Goal: Transaction & Acquisition: Book appointment/travel/reservation

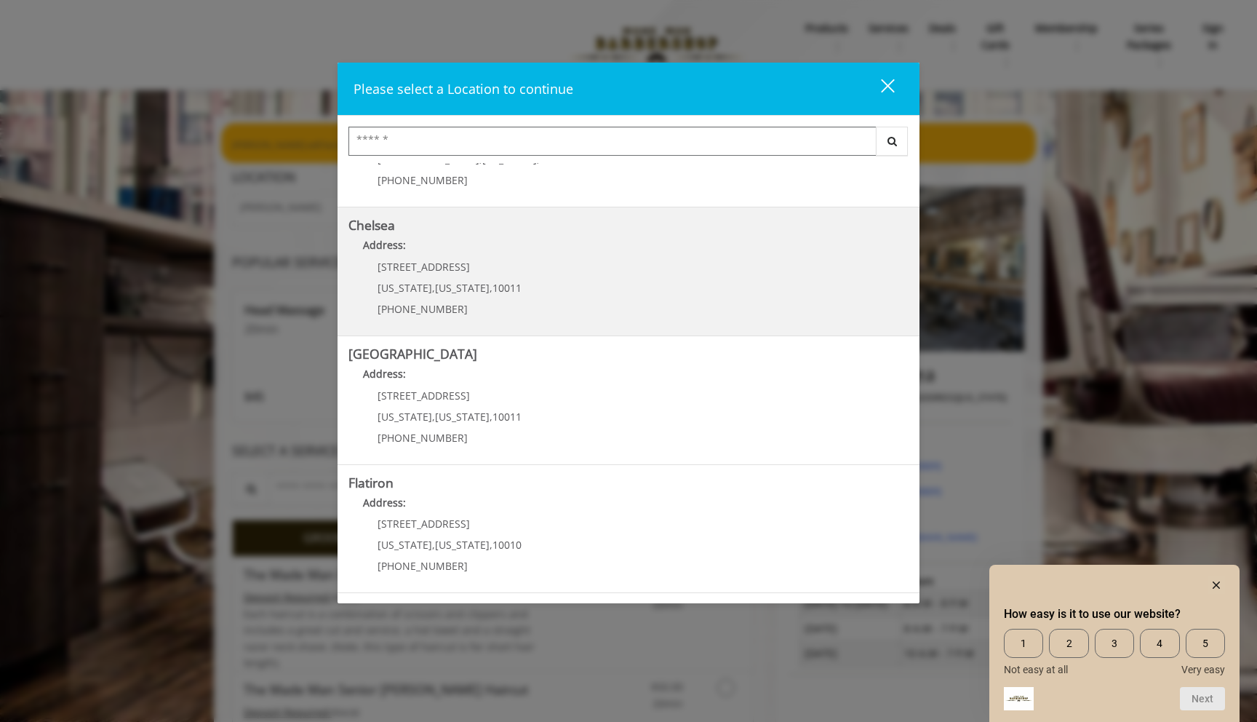
scroll to position [104, 0]
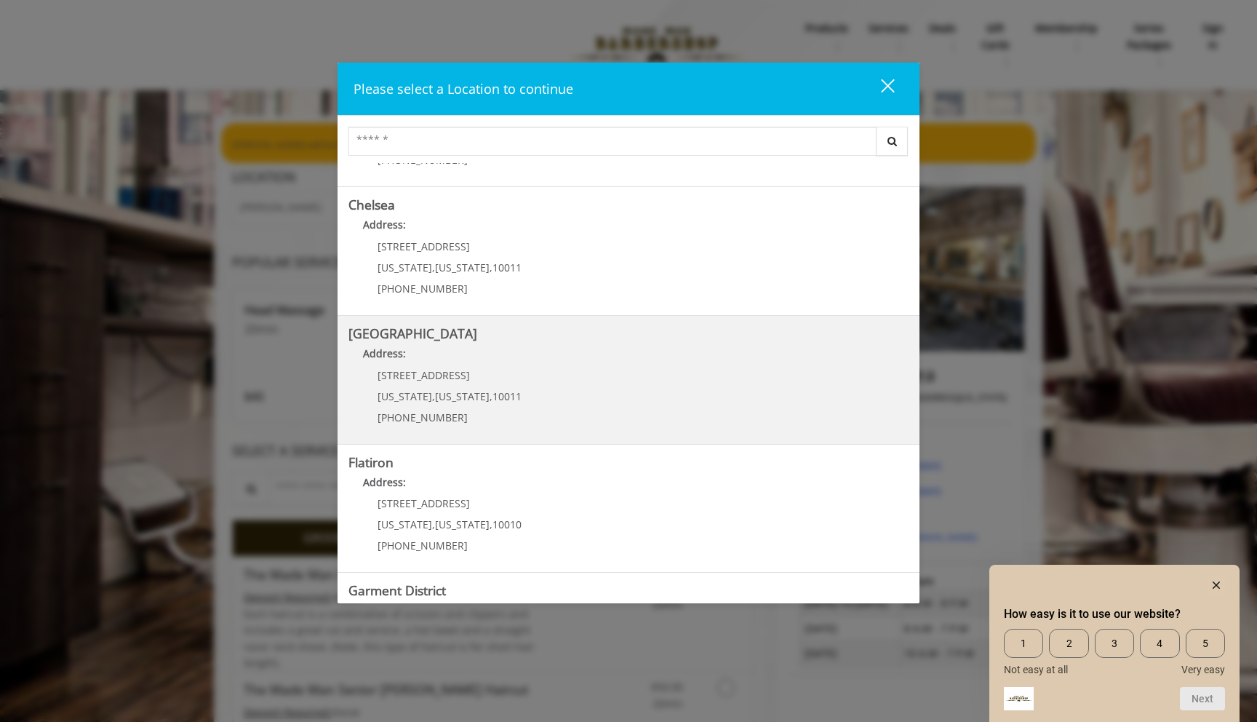
click at [551, 407] on Street "Chelsea 15th Street Address: 267 W 15th St New York , New York , 10011 (646) 85…" at bounding box center [629, 380] width 560 height 106
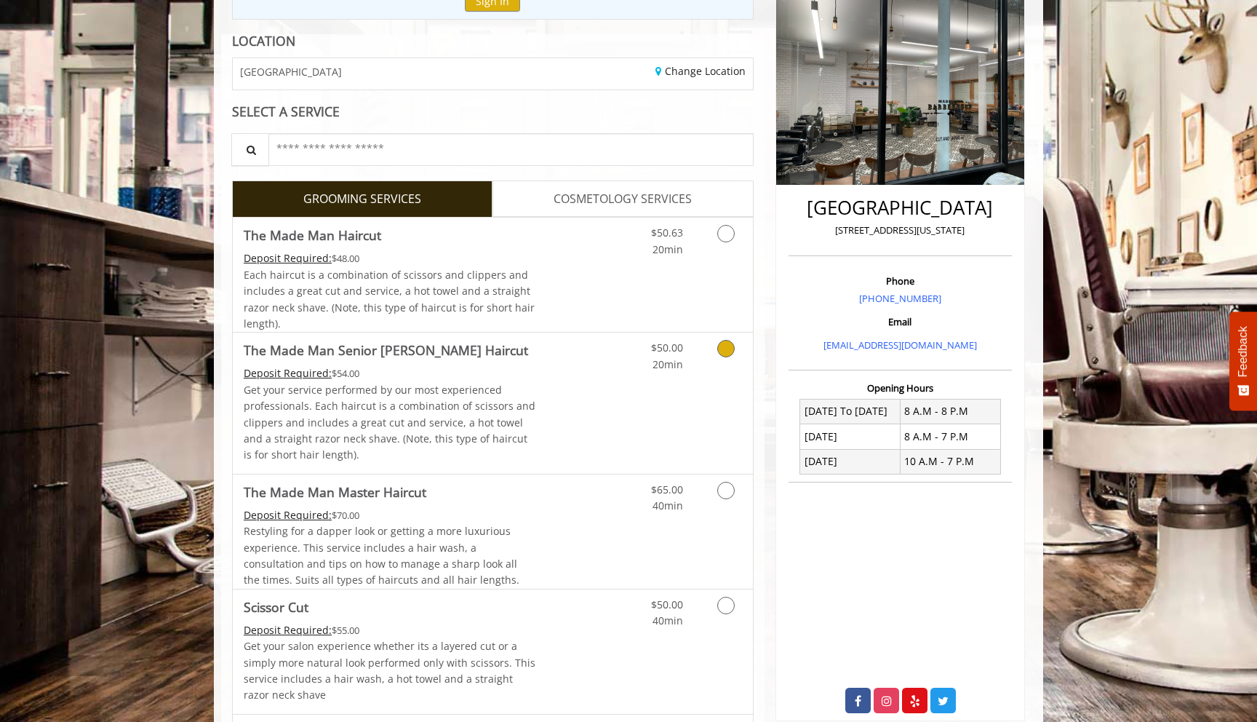
scroll to position [186, 0]
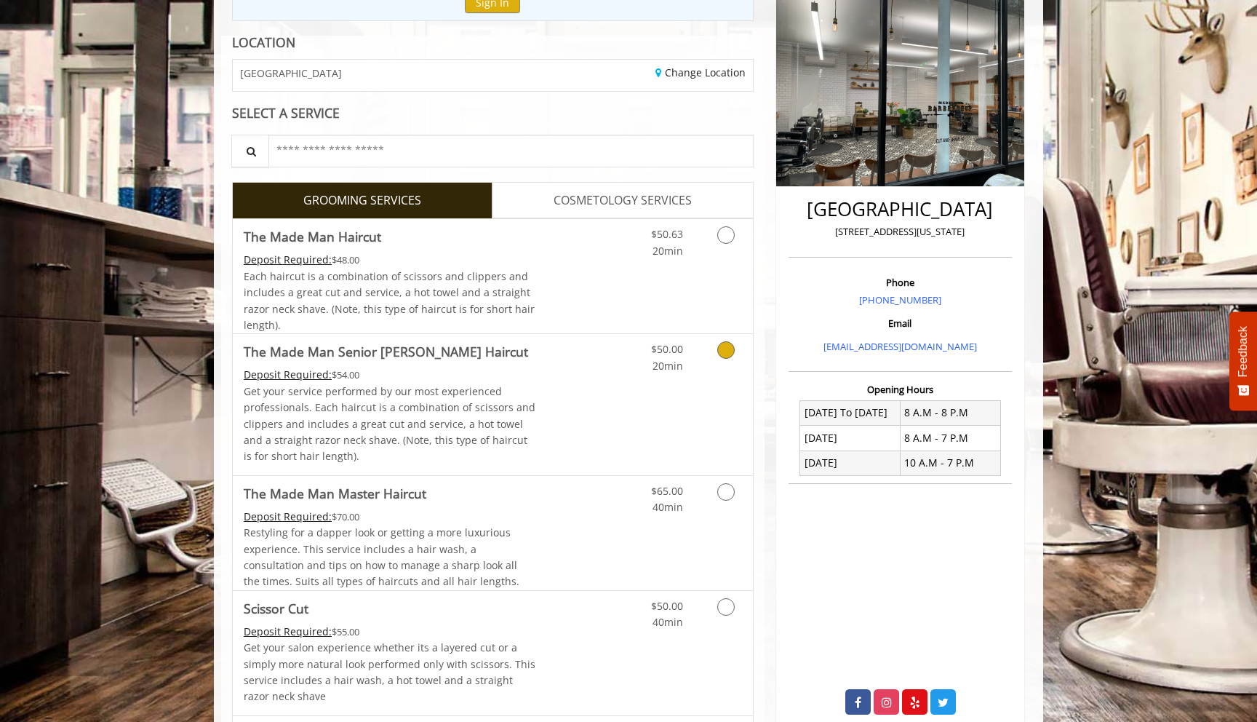
click at [590, 413] on link "Discounted Price" at bounding box center [579, 404] width 87 height 140
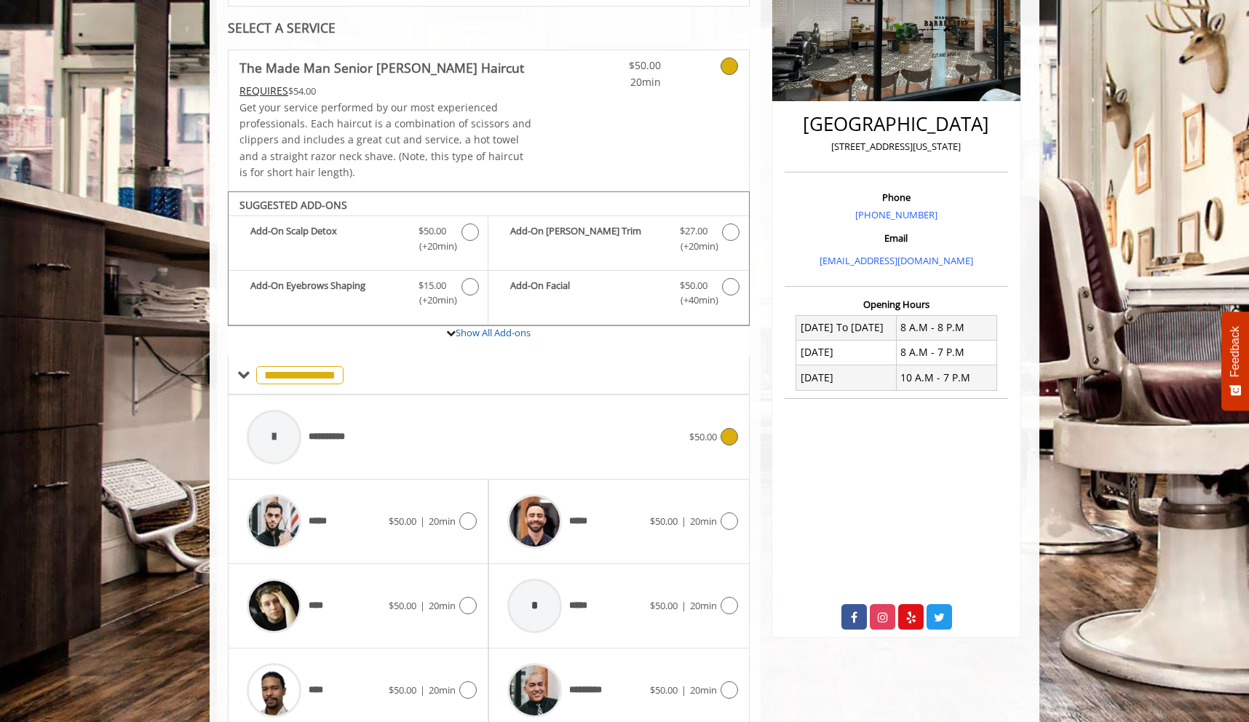
scroll to position [333, 0]
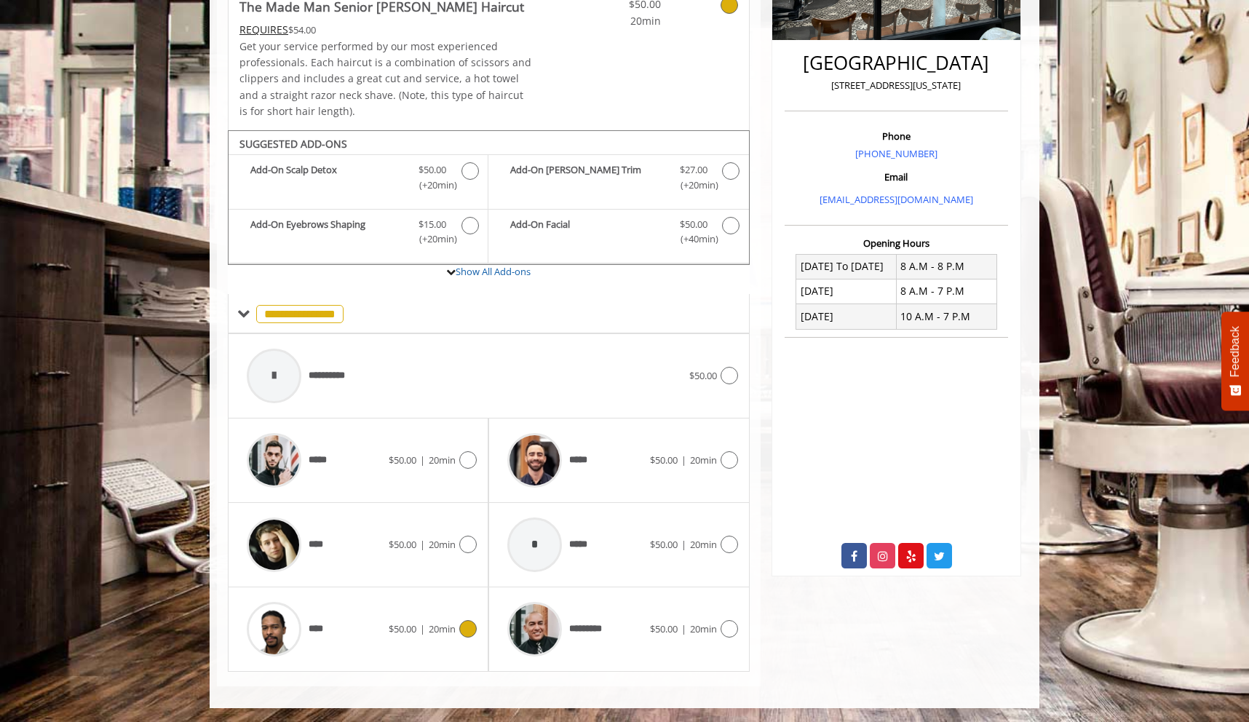
click at [453, 620] on div "$50.00 | 20min" at bounding box center [433, 628] width 88 height 17
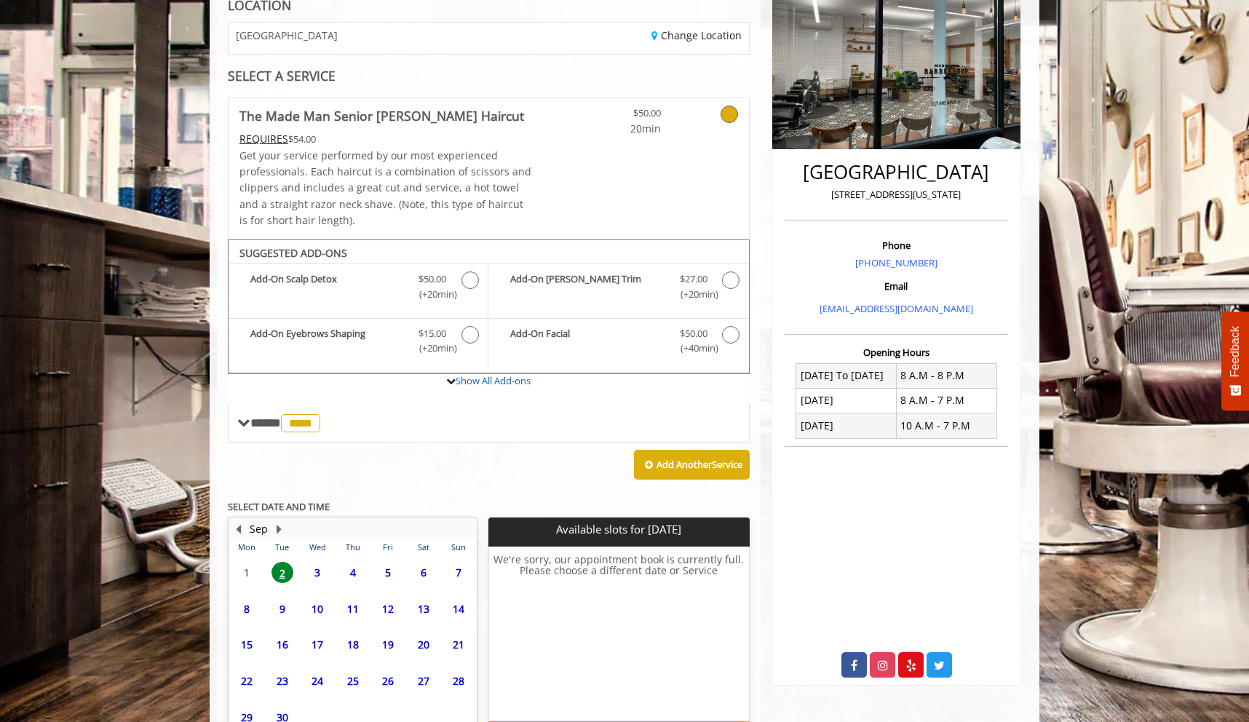
scroll to position [317, 0]
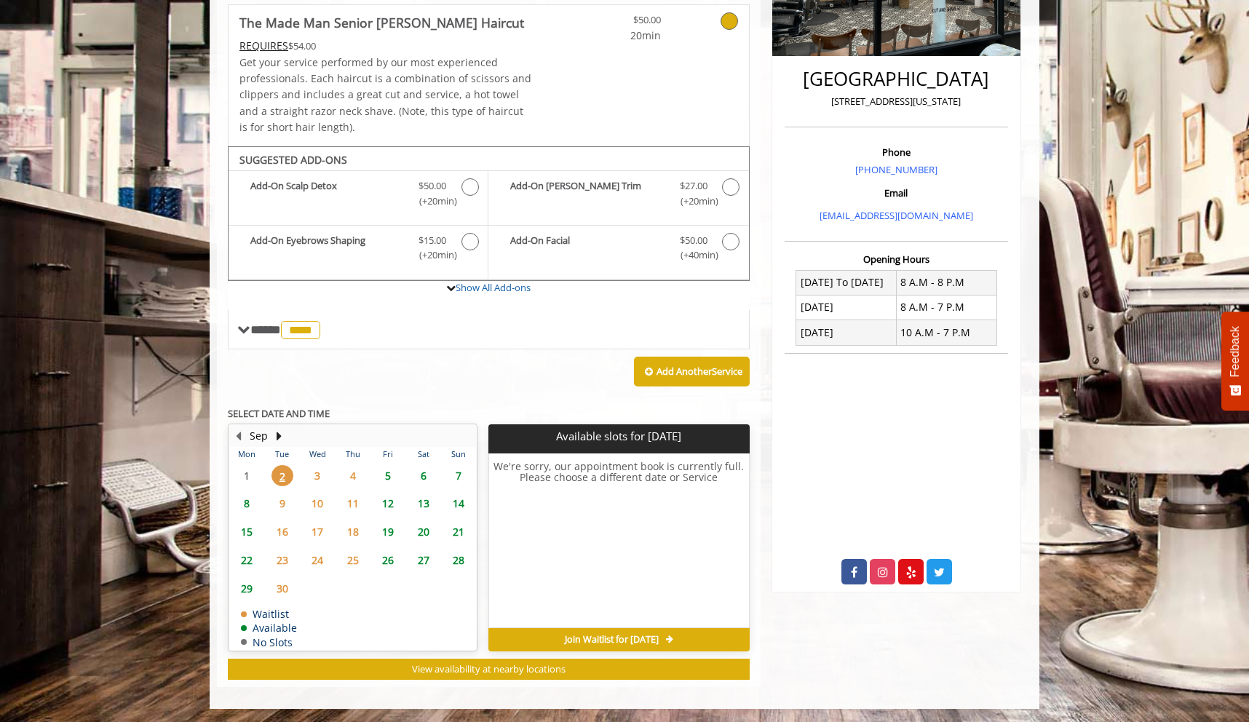
click at [387, 476] on span "5" at bounding box center [388, 475] width 22 height 21
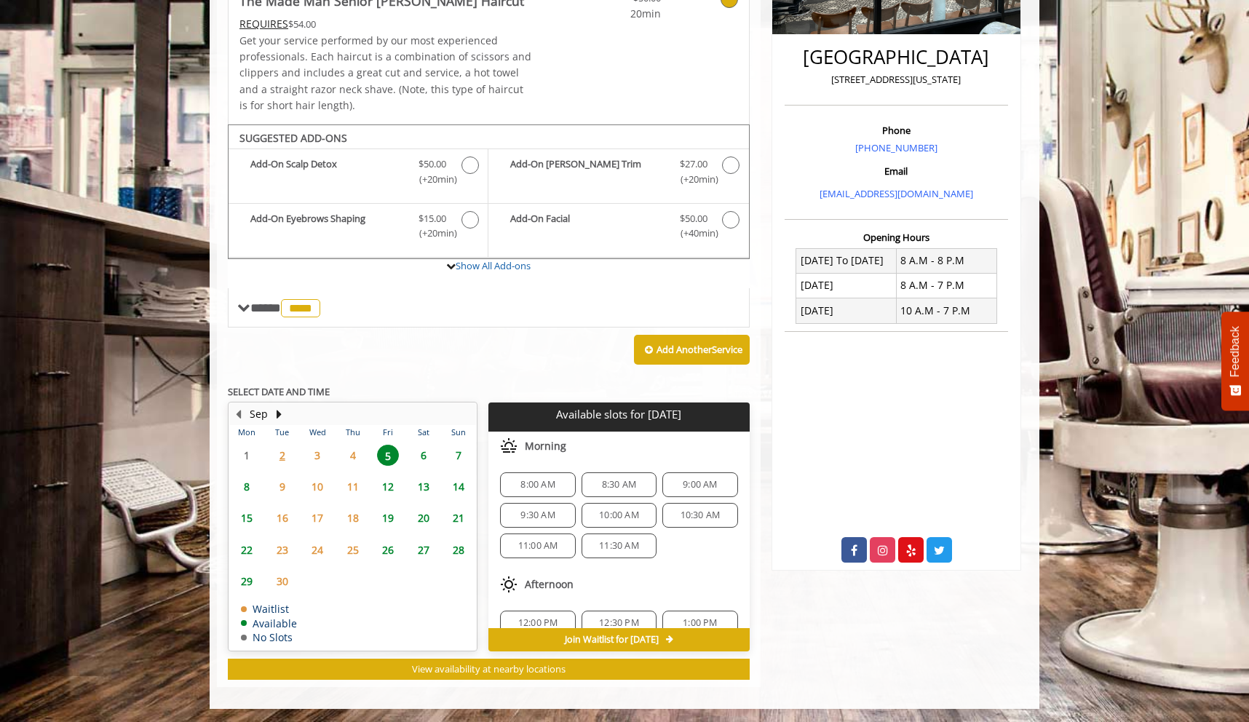
click at [587, 520] on div "10:00 AM" at bounding box center [618, 515] width 75 height 25
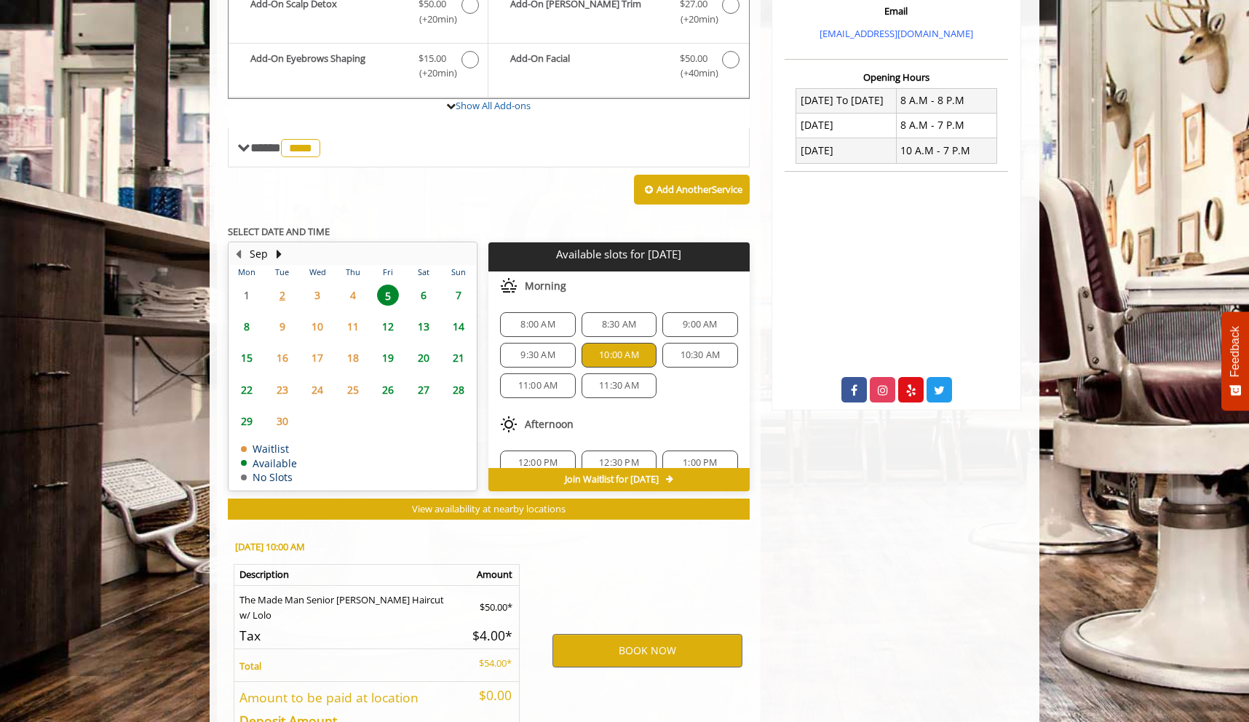
scroll to position [602, 0]
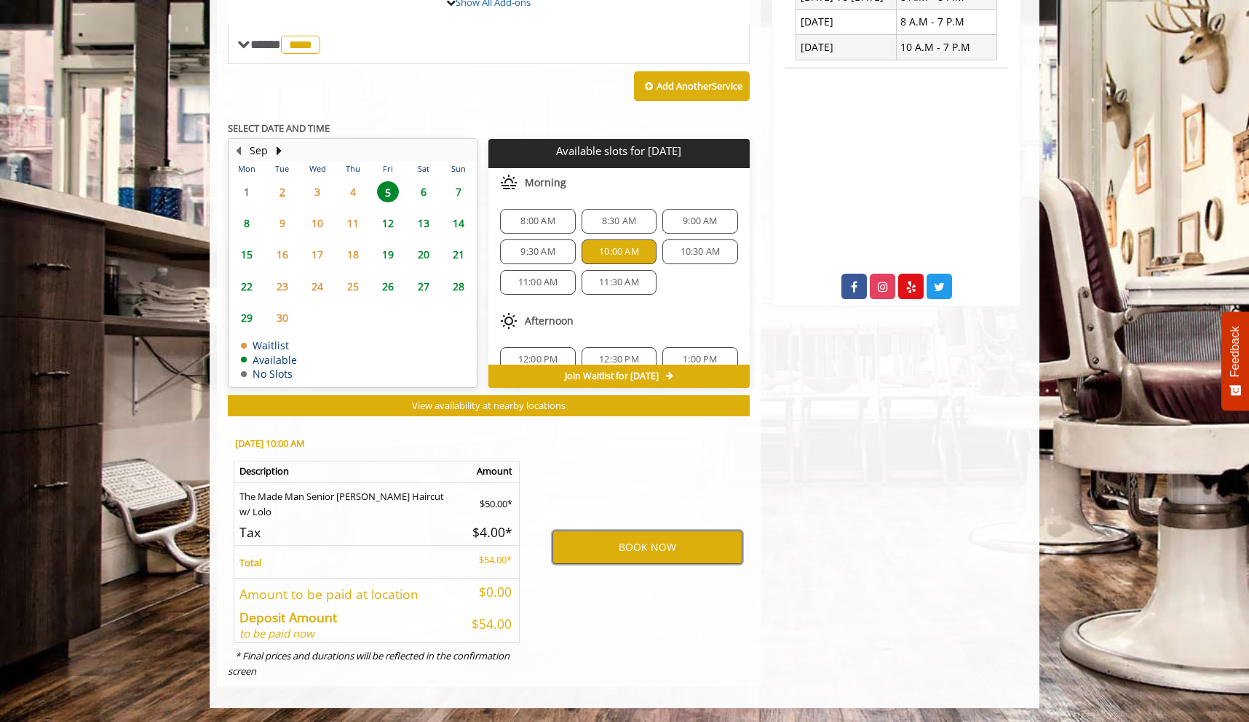
click at [595, 540] on button "BOOK NOW" at bounding box center [647, 546] width 190 height 33
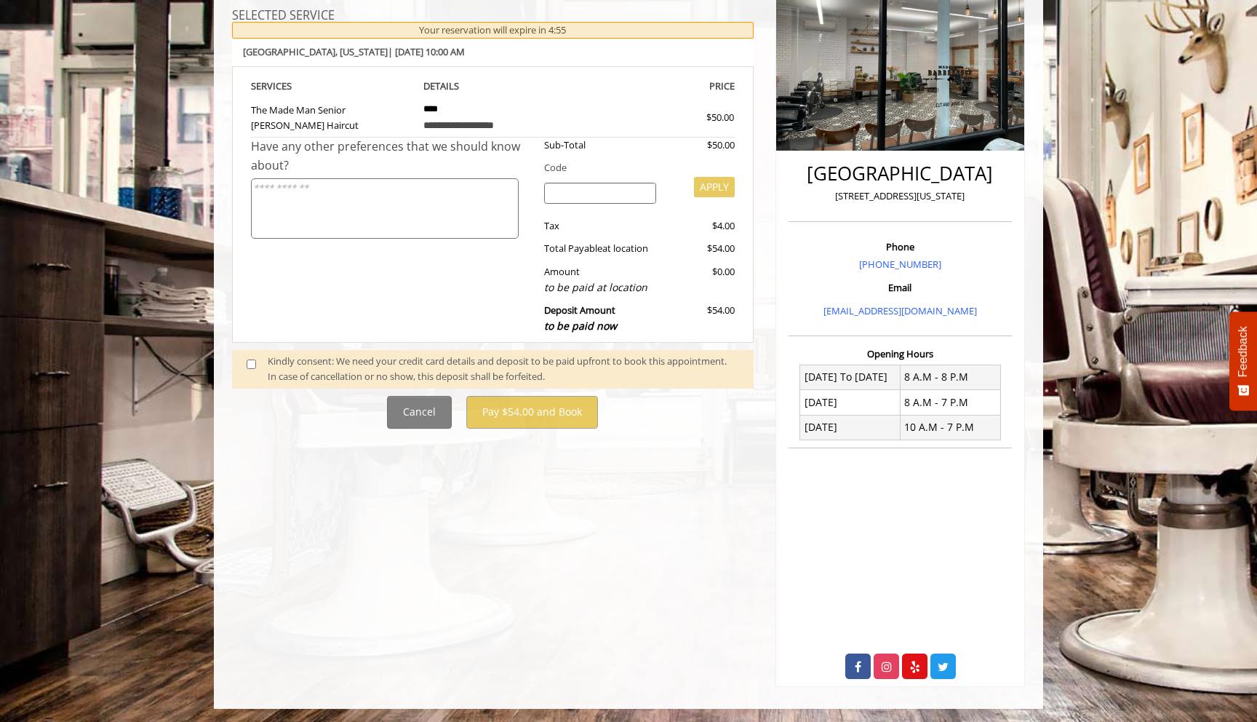
scroll to position [223, 0]
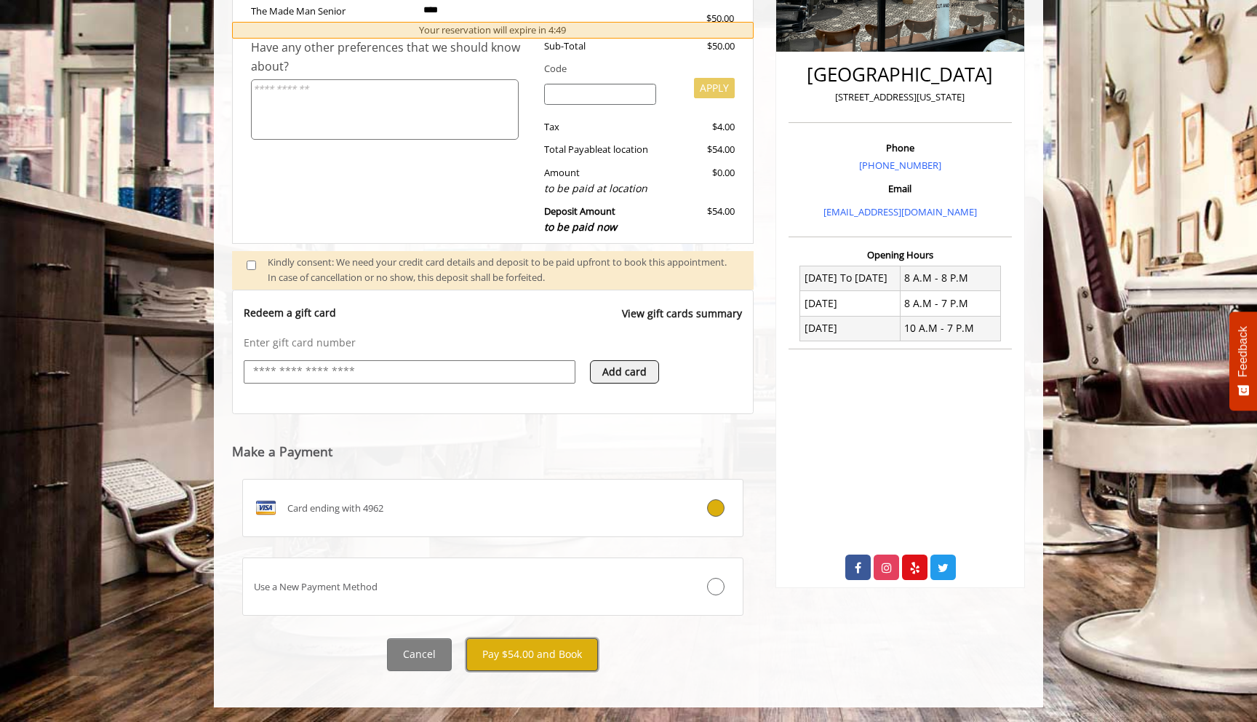
click at [563, 648] on button "Pay $54.00 and Book" at bounding box center [532, 654] width 132 height 33
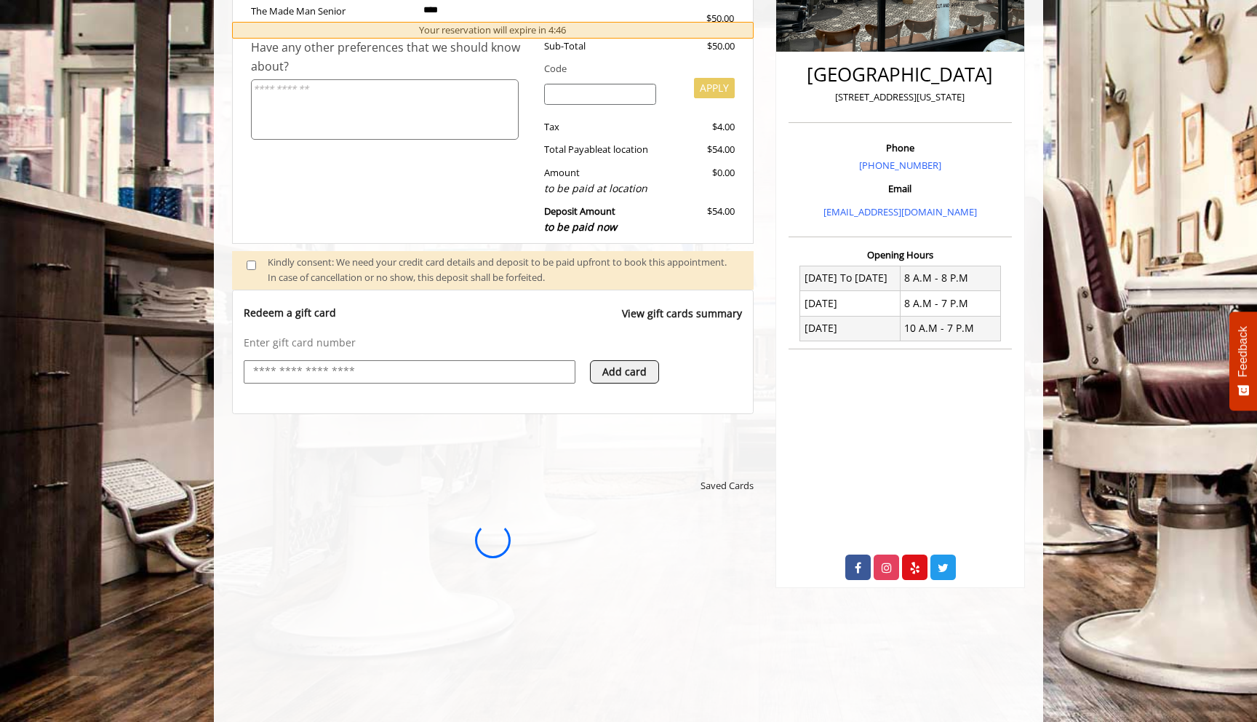
scroll to position [0, 0]
